Goal: Communication & Community: Answer question/provide support

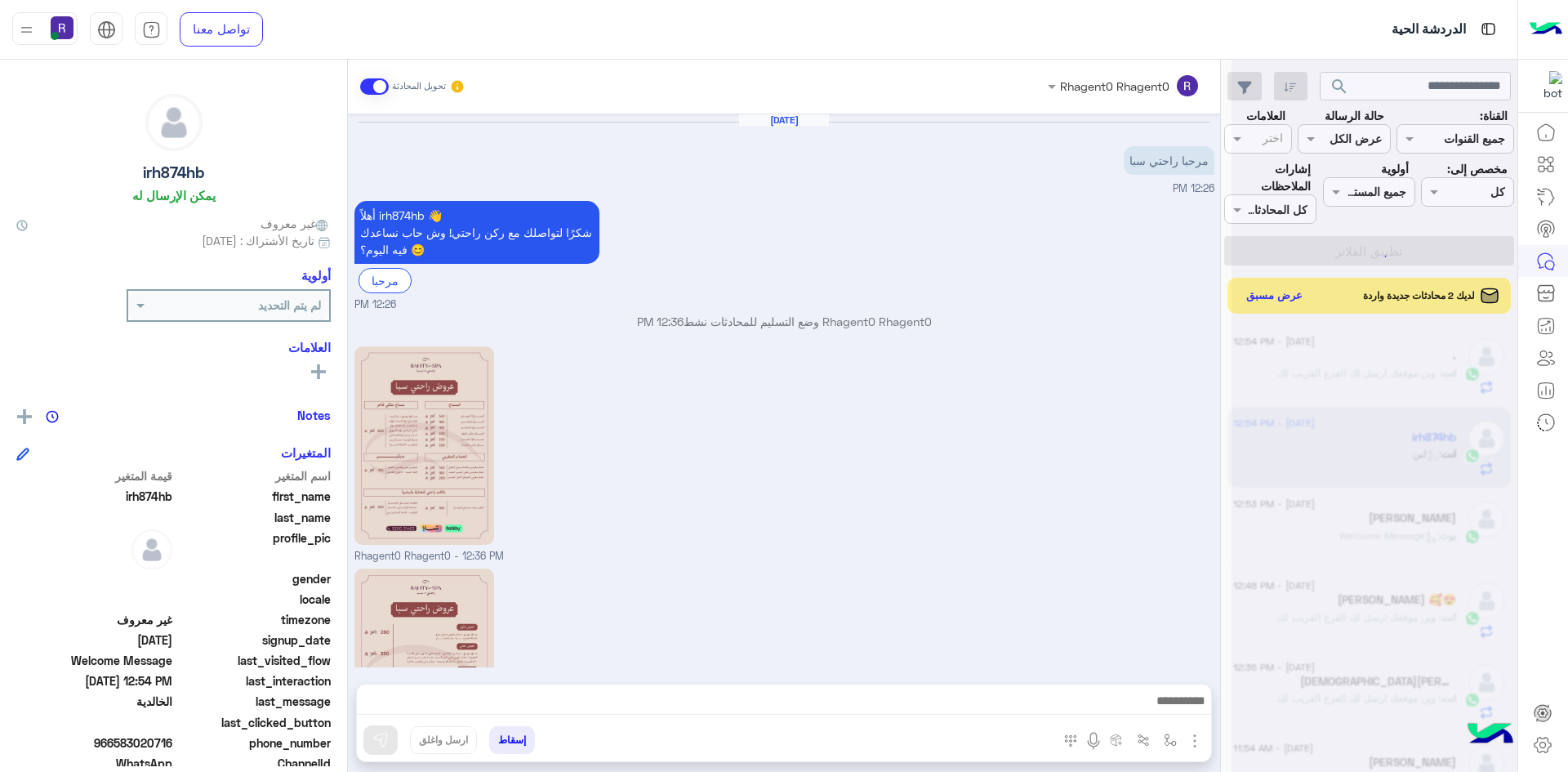
scroll to position [576, 0]
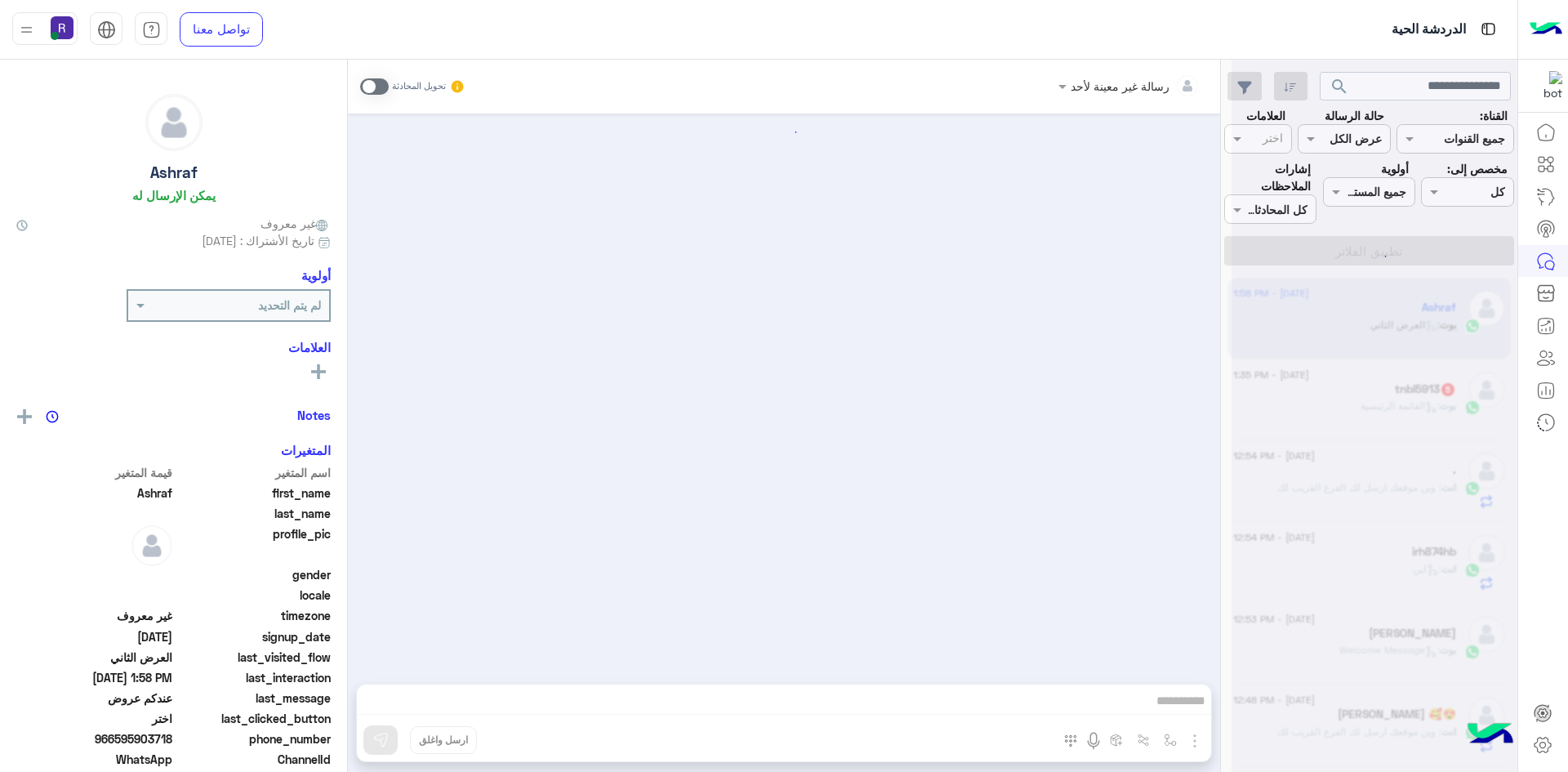
scroll to position [1071, 0]
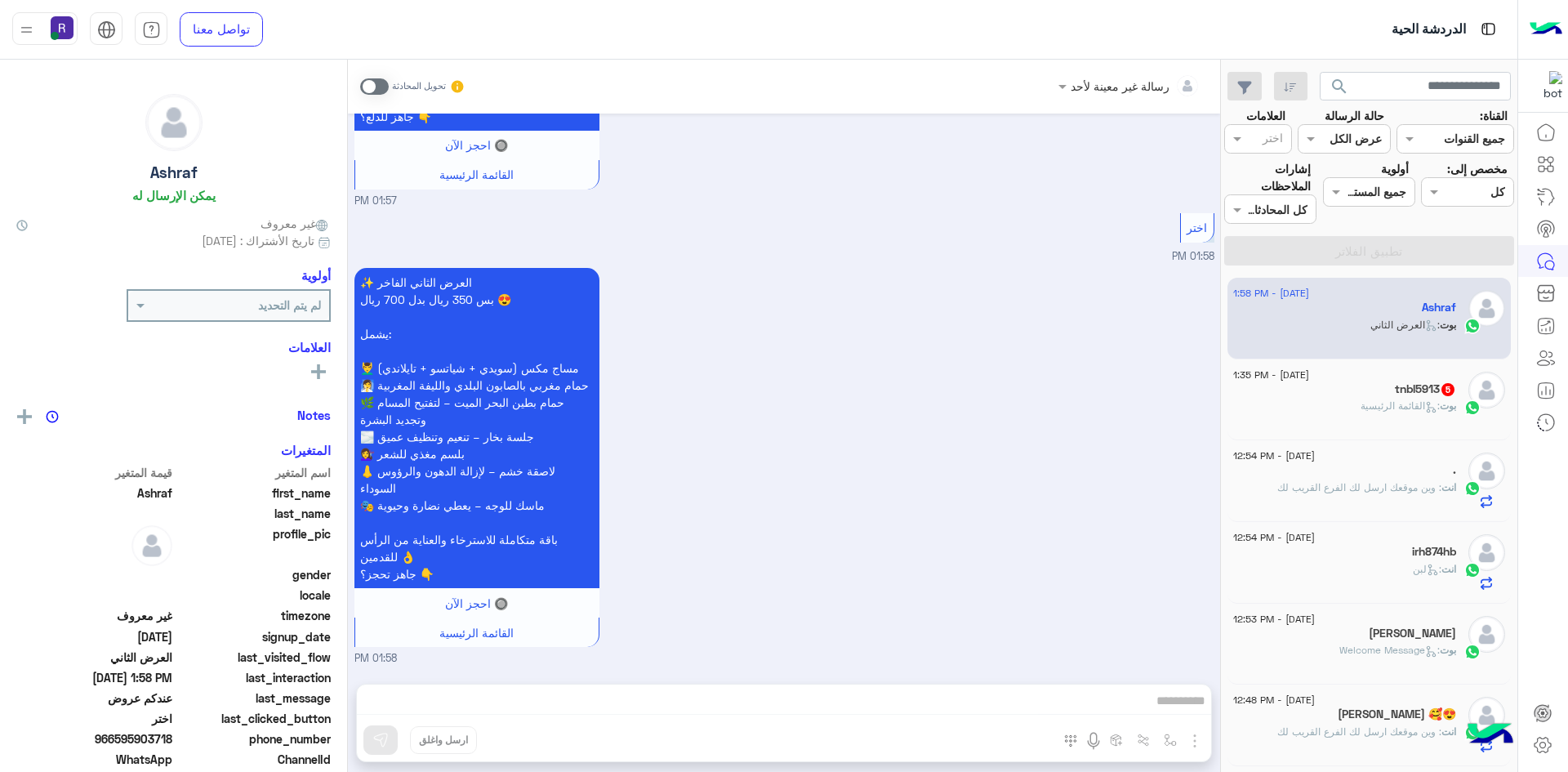
click at [1351, 402] on div "بوت : القائمة الرئيسية" at bounding box center [1344, 413] width 223 height 28
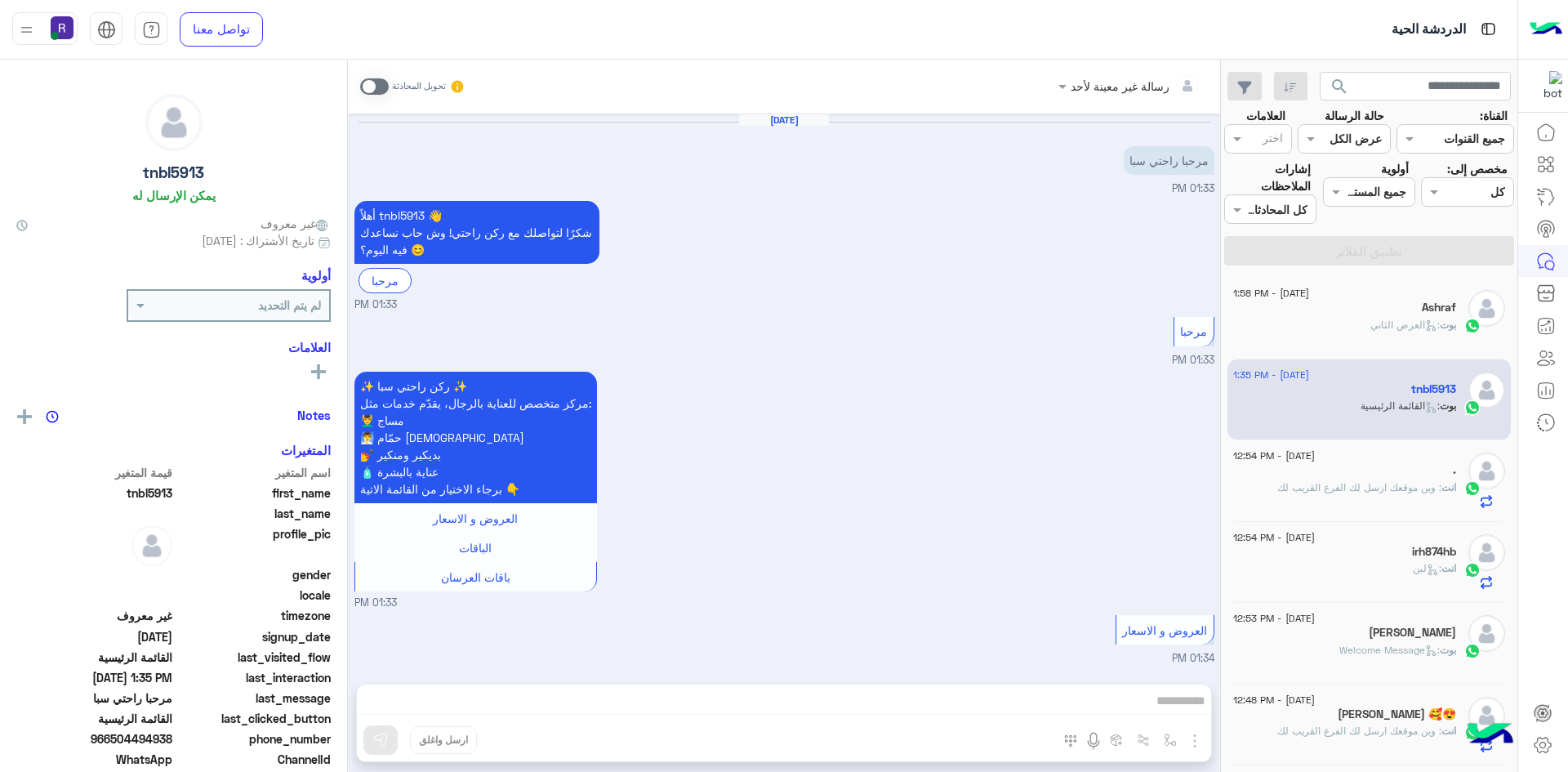
scroll to position [705, 0]
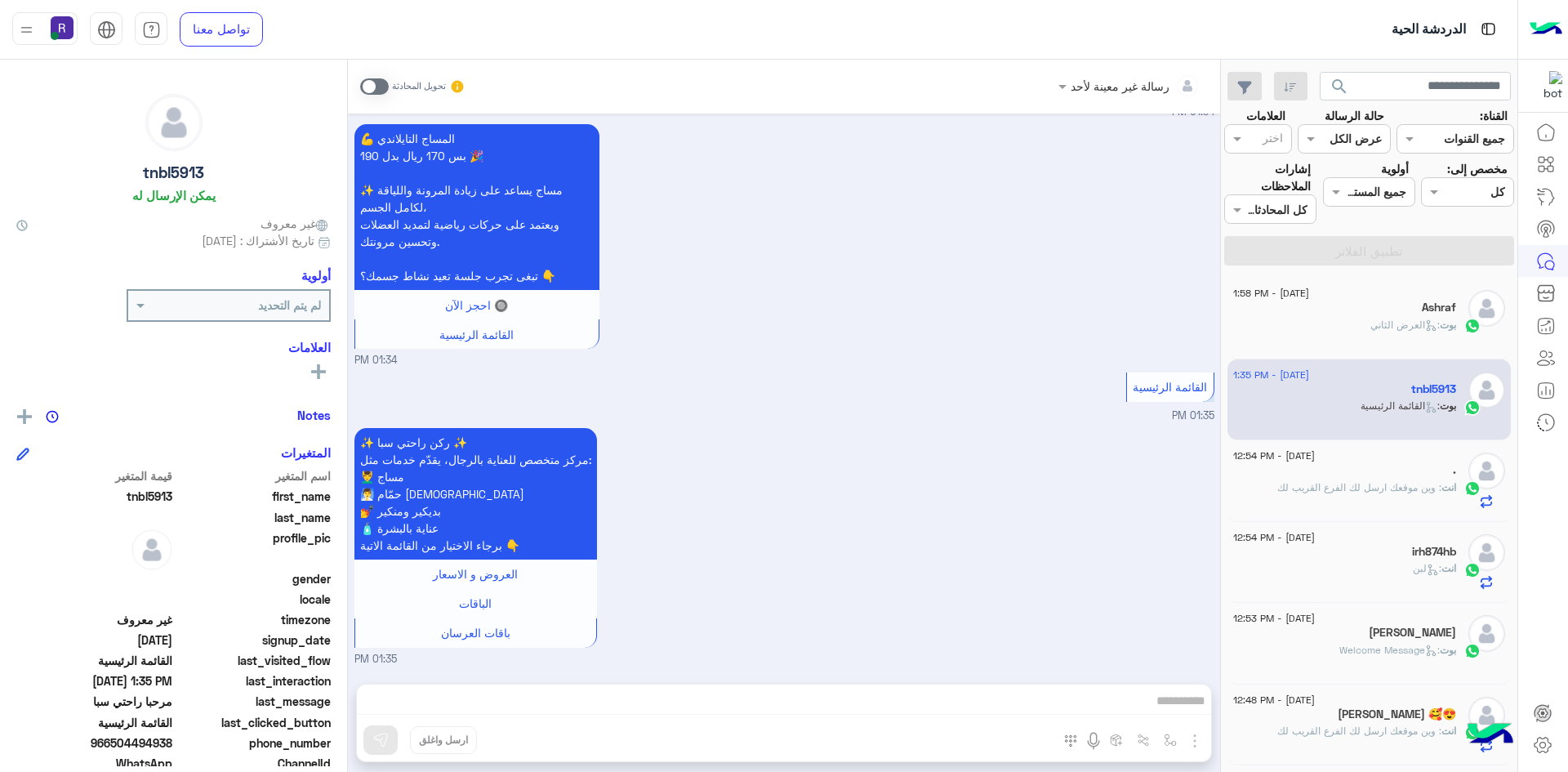
click at [389, 101] on div "تحويل المحادثة" at bounding box center [412, 86] width 105 height 29
click at [378, 87] on span at bounding box center [374, 87] width 28 height 16
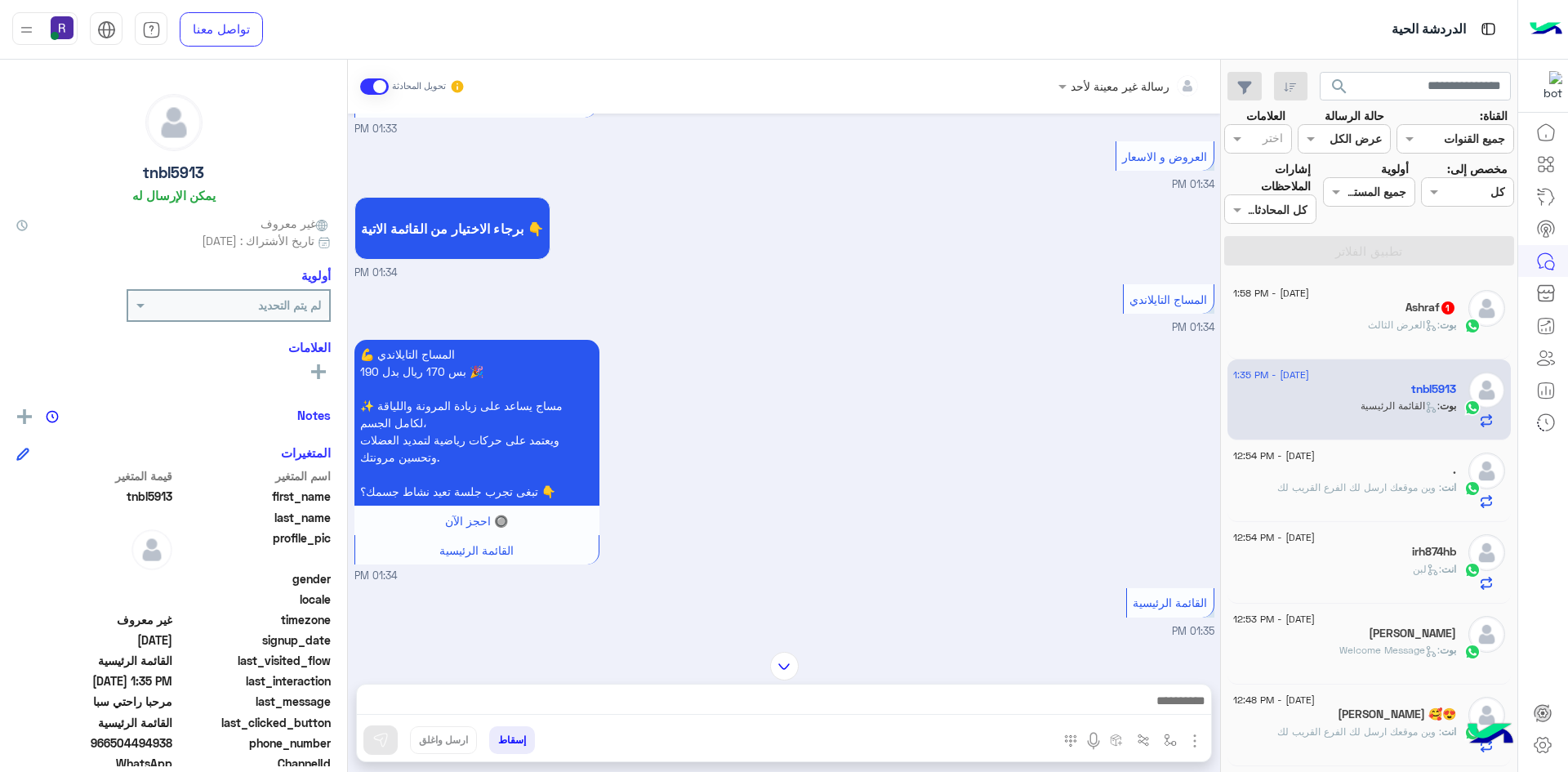
scroll to position [734, 0]
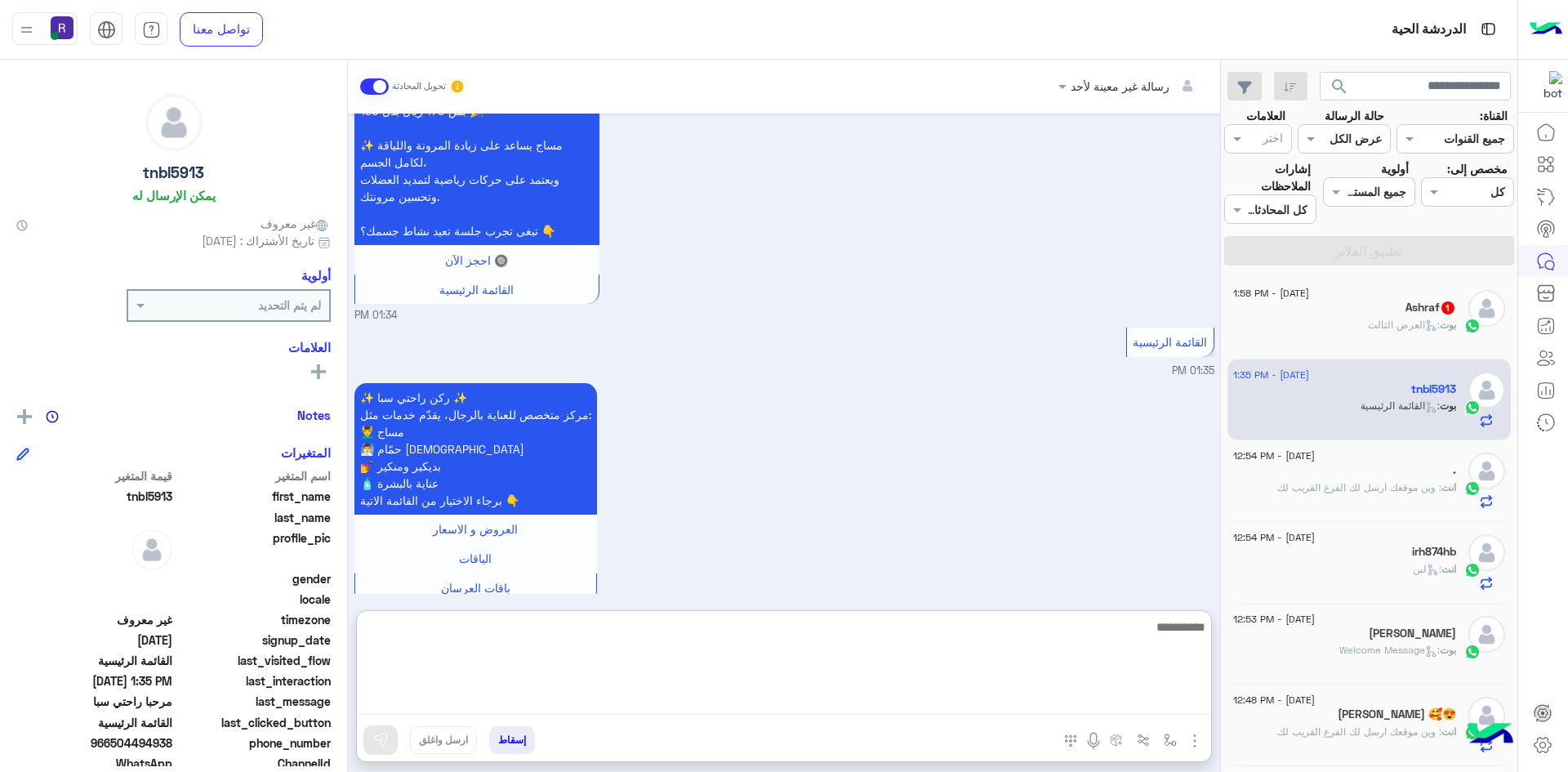
paste textarea "**********"
type textarea "**********"
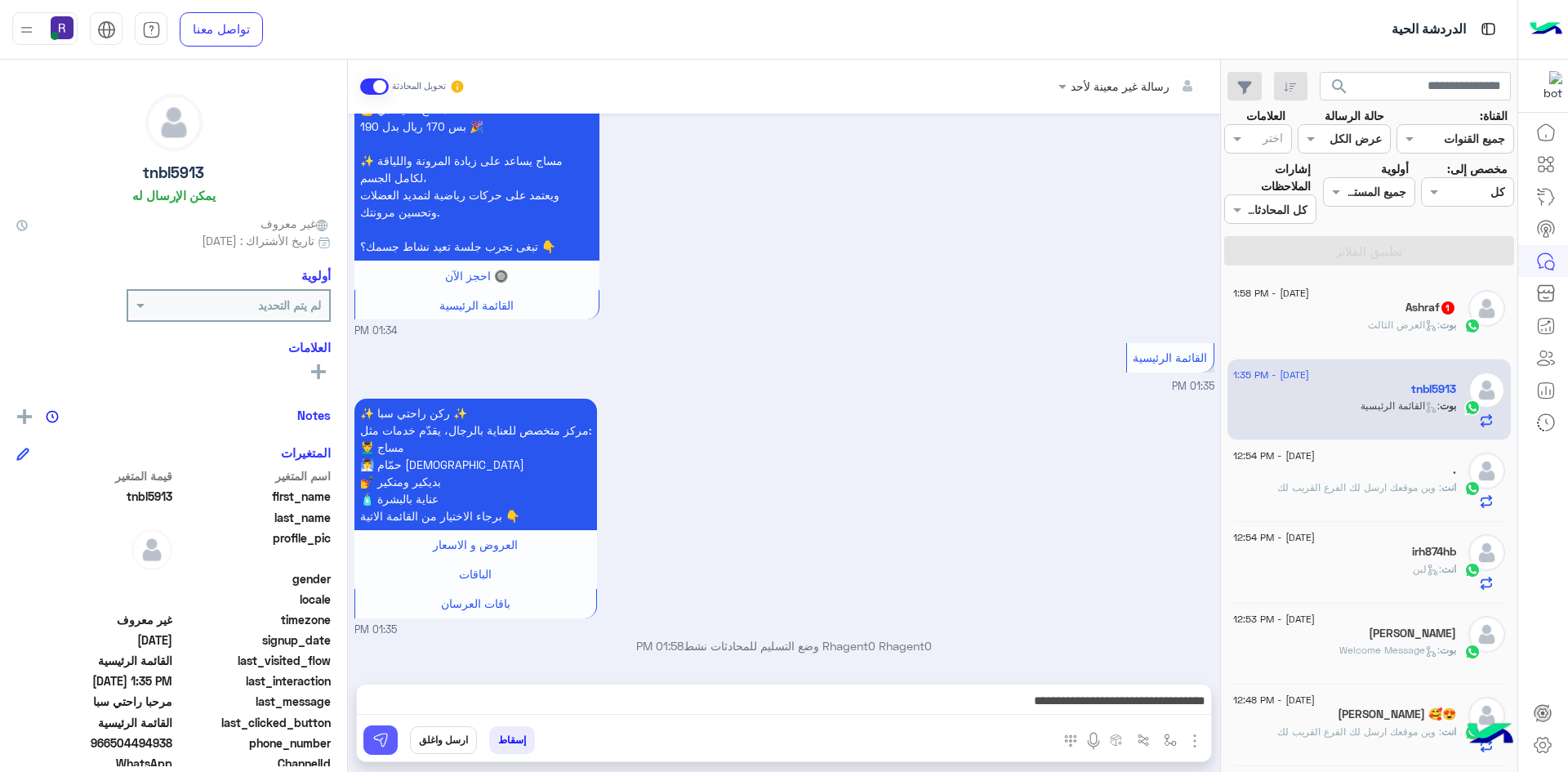
click at [381, 741] on img at bounding box center [380, 739] width 16 height 16
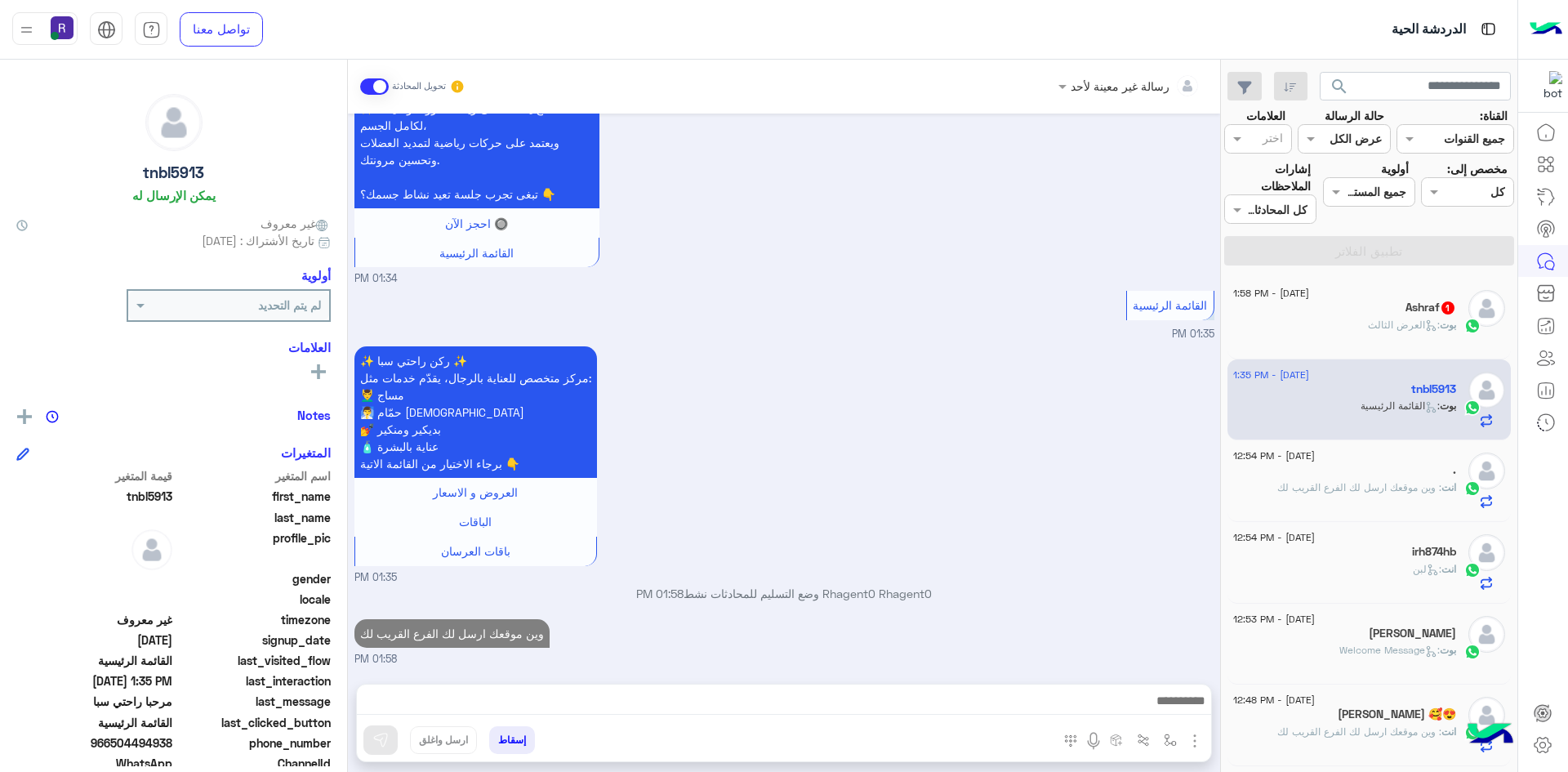
click at [1382, 324] on span ": [PERSON_NAME]" at bounding box center [1404, 325] width 72 height 12
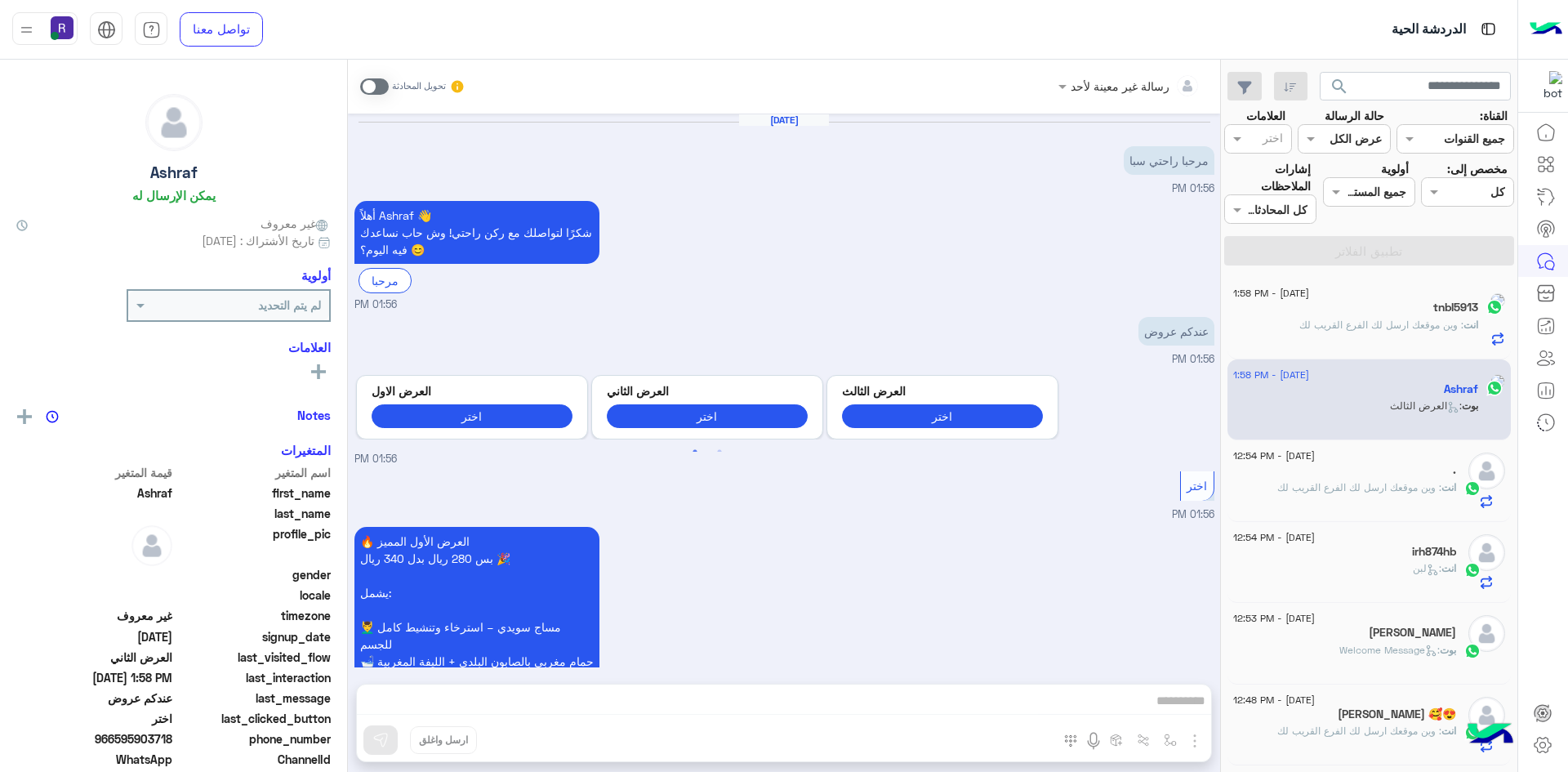
scroll to position [1563, 0]
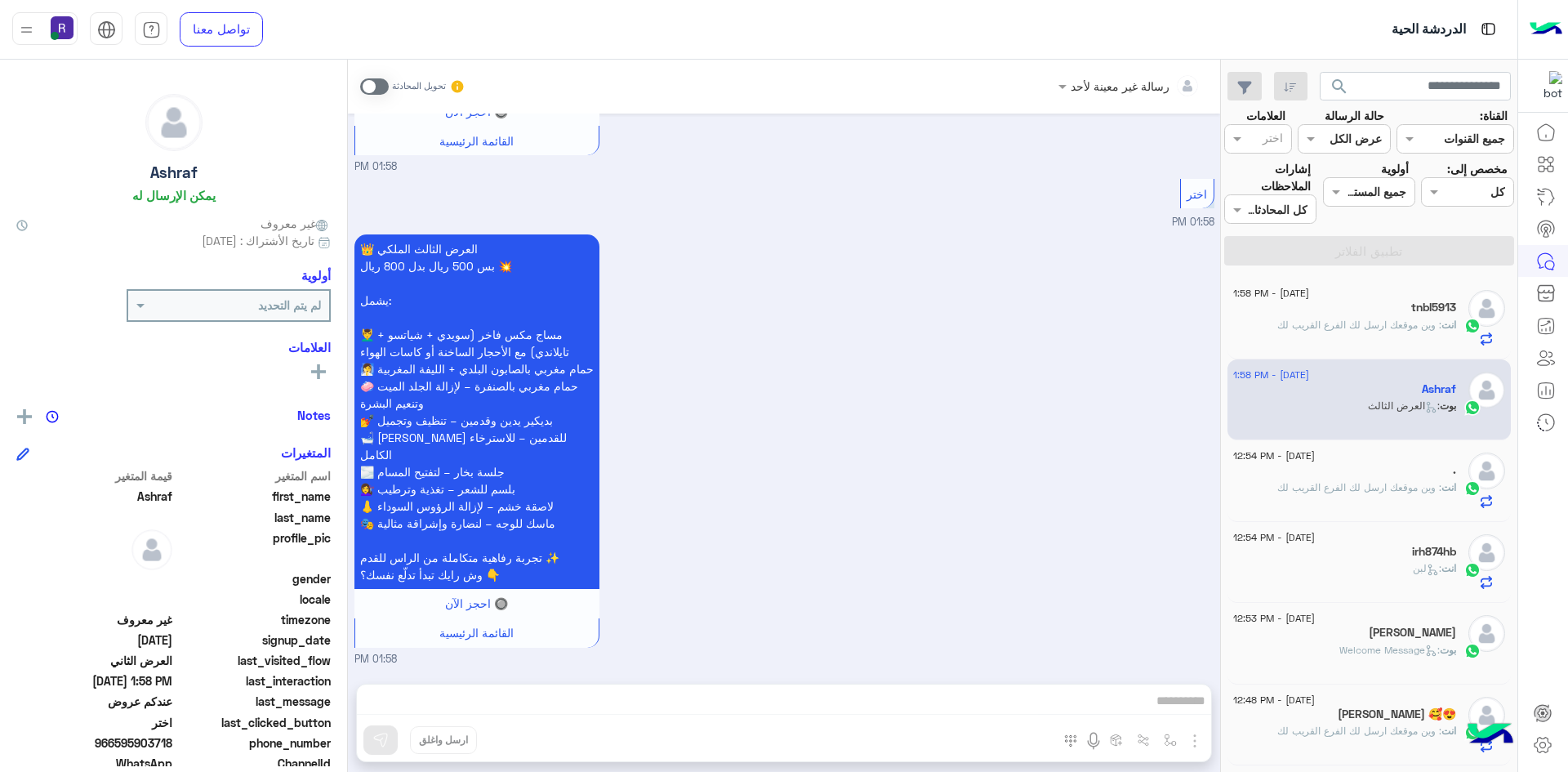
click at [1414, 557] on h5 "irh874hb" at bounding box center [1434, 552] width 44 height 14
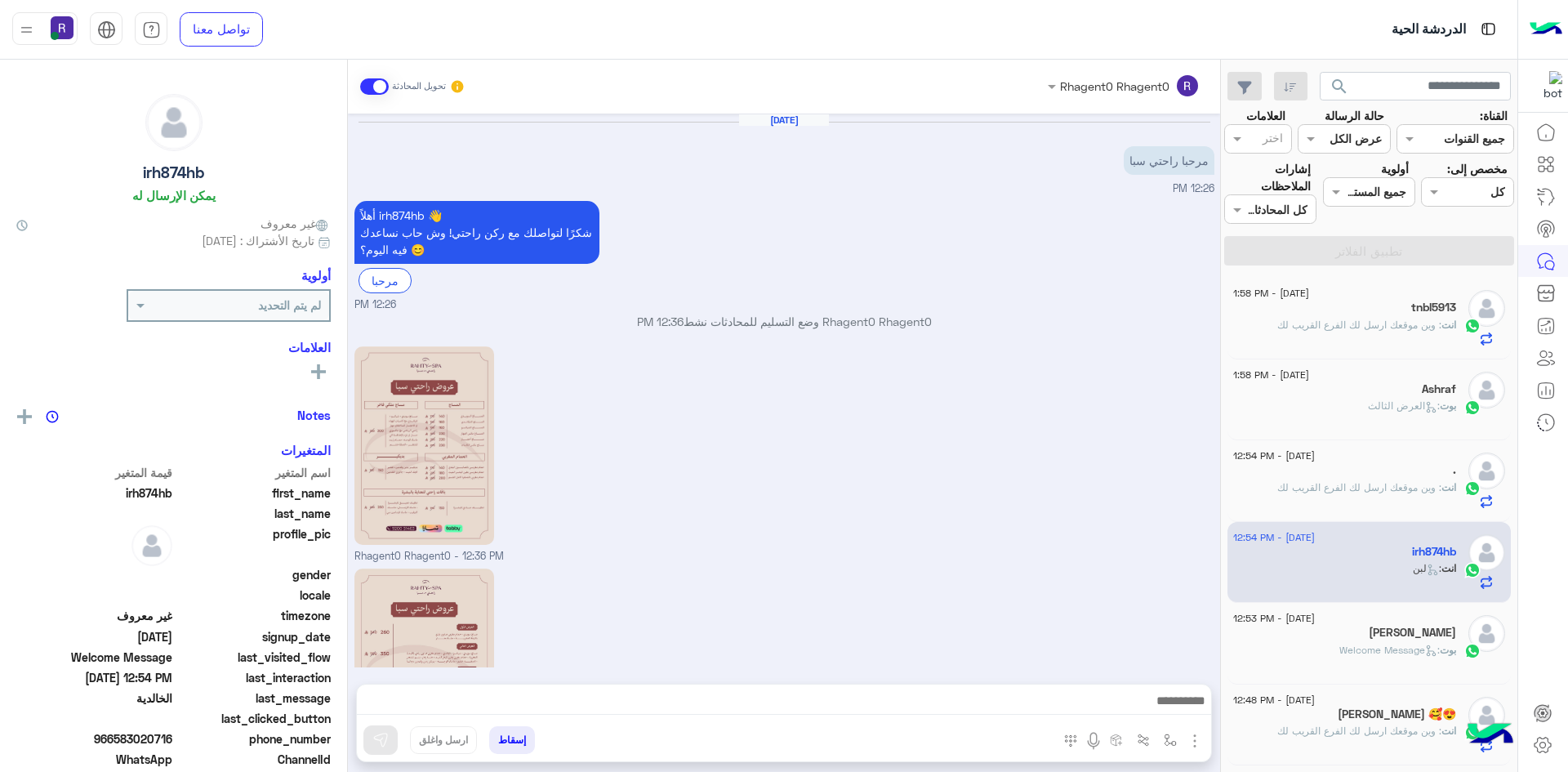
scroll to position [576, 0]
